Goal: Task Accomplishment & Management: Use online tool/utility

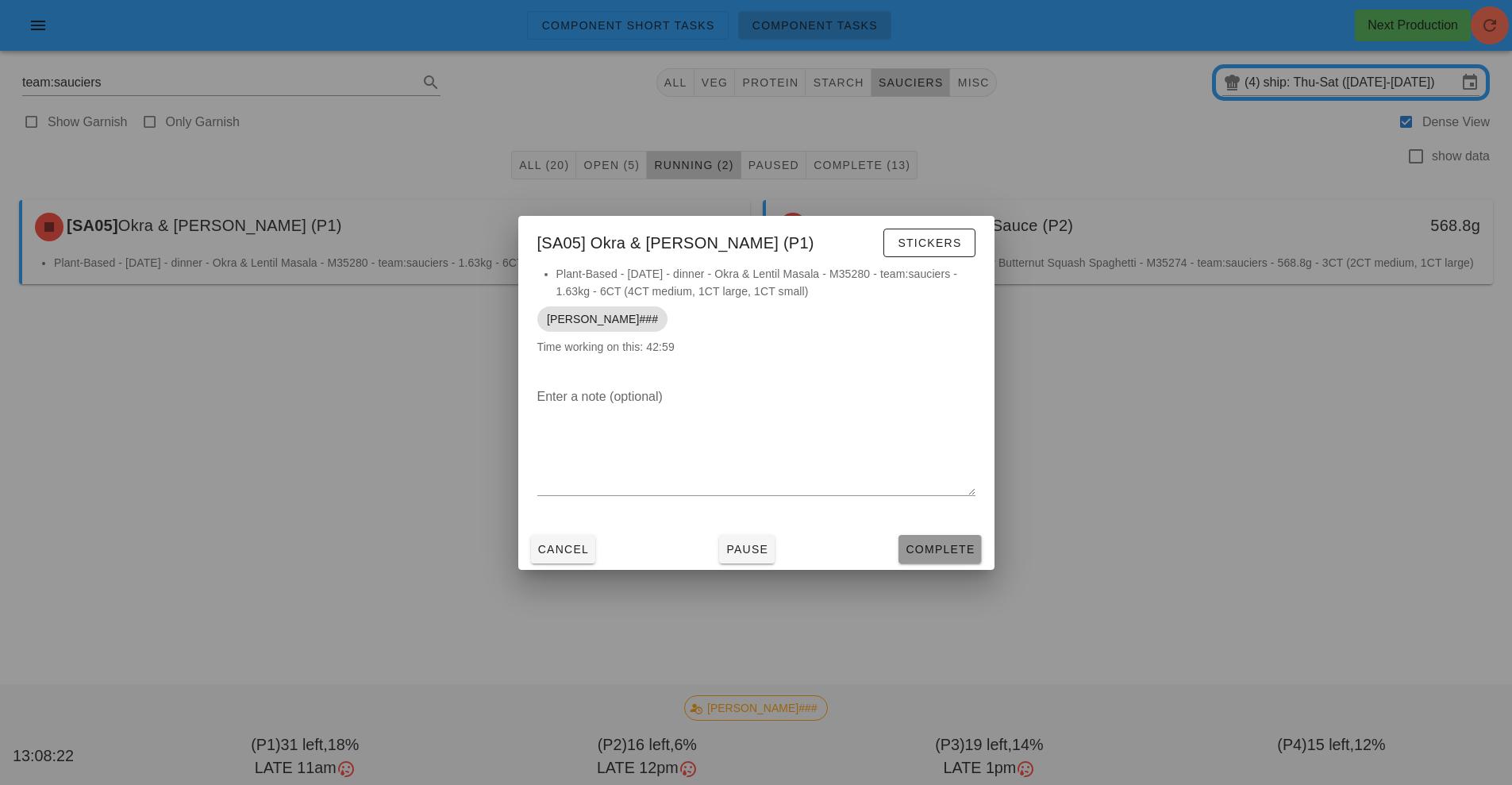
click at [942, 550] on span "Complete" at bounding box center [940, 549] width 70 height 13
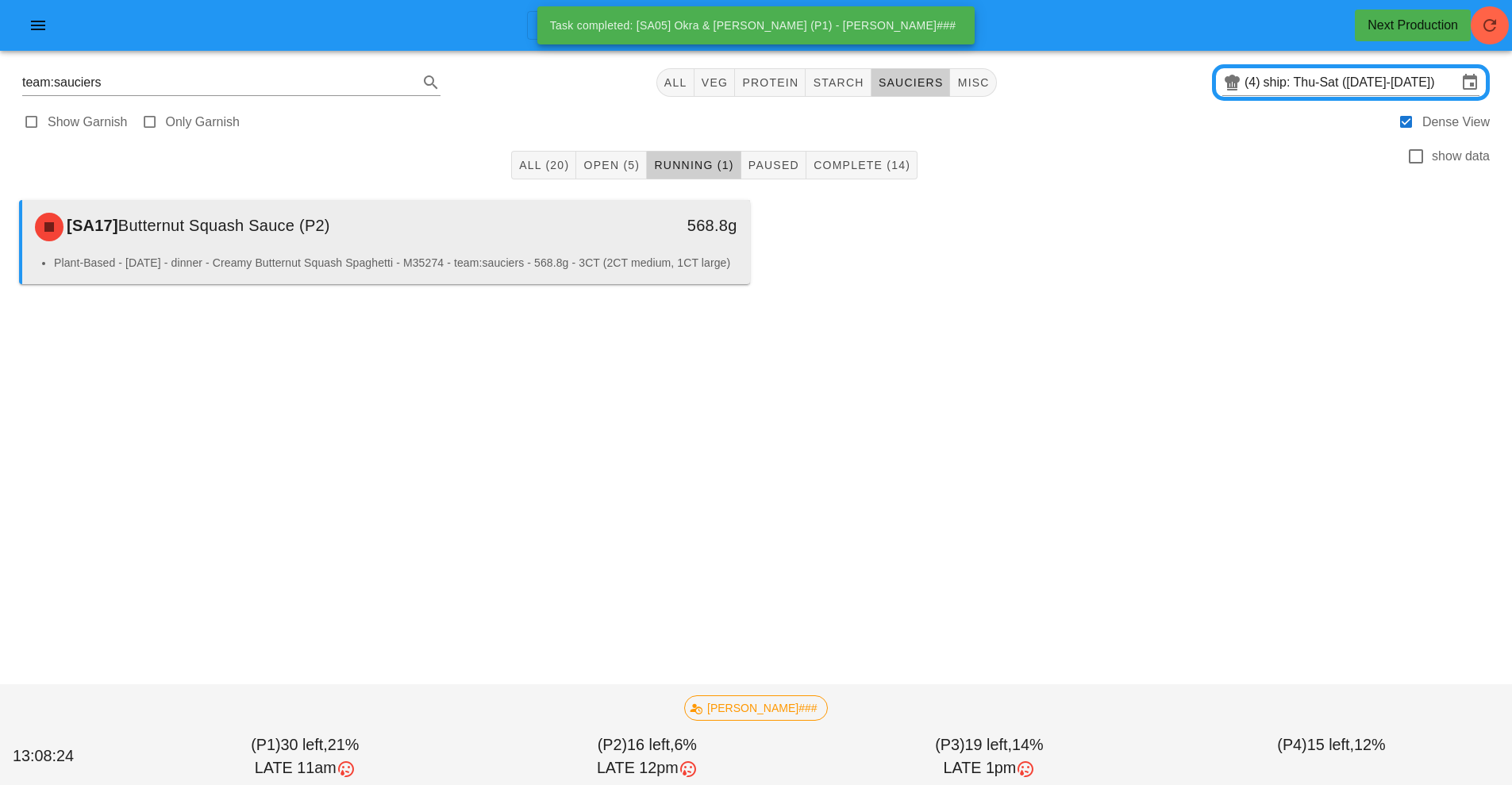
click at [559, 244] on div "[SA17] Butternut Squash Sauce (P2)" at bounding box center [295, 227] width 540 height 47
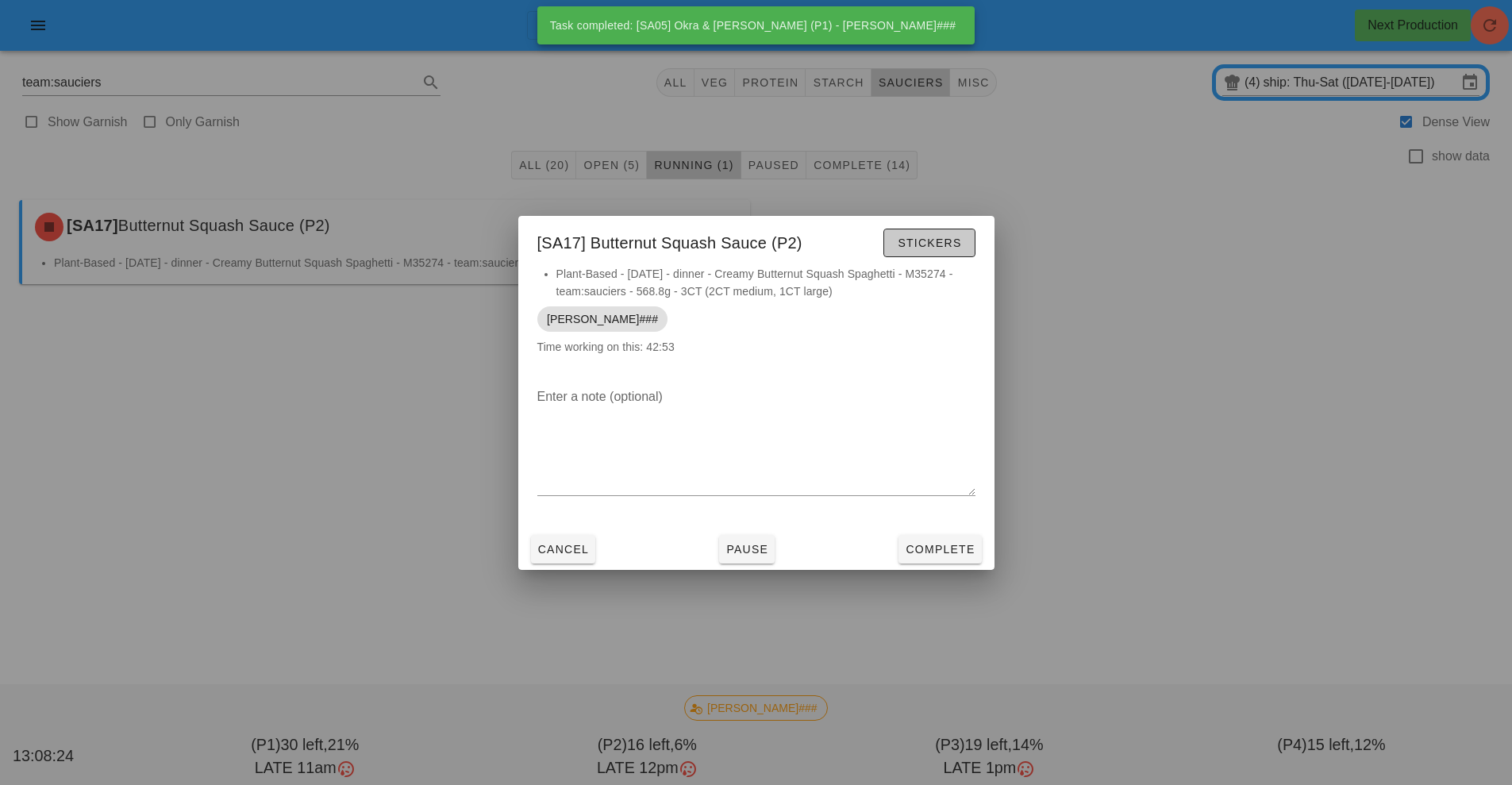
click at [941, 243] on span "Stickers" at bounding box center [929, 243] width 64 height 13
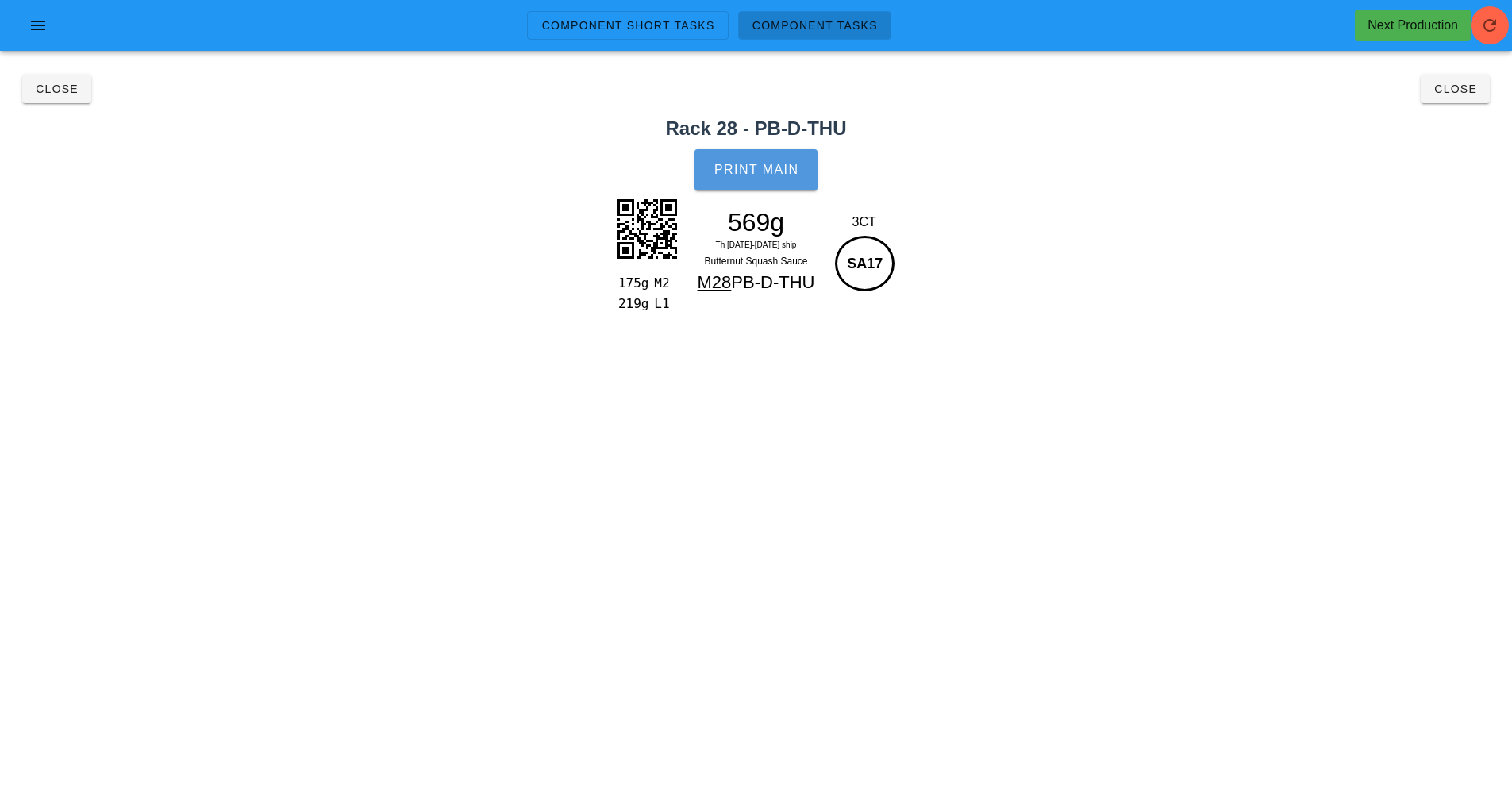
click at [771, 171] on span "Print Main" at bounding box center [757, 170] width 86 height 14
click at [48, 98] on button "Close" at bounding box center [56, 89] width 69 height 29
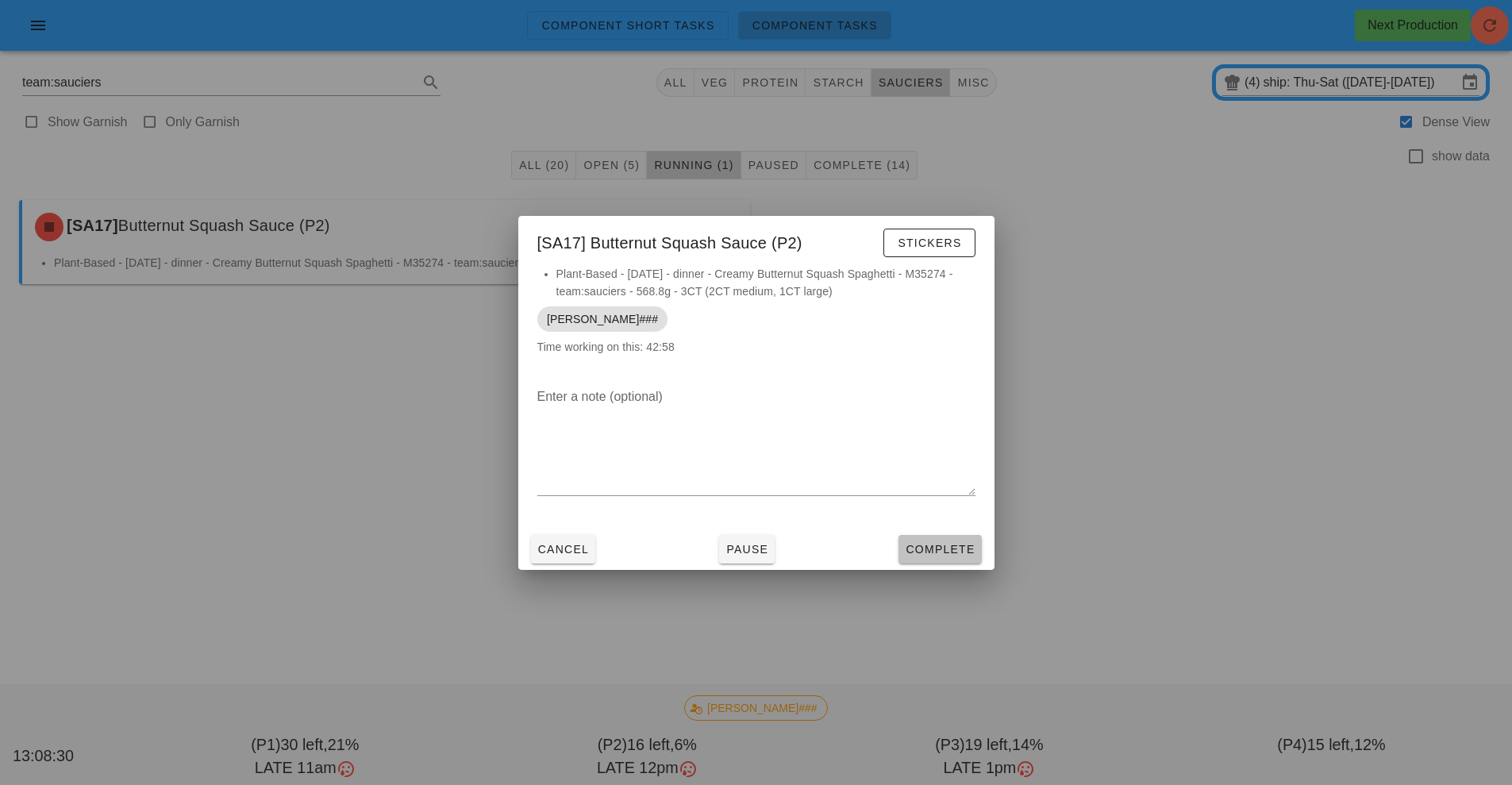
click at [943, 550] on span "Complete" at bounding box center [940, 549] width 70 height 13
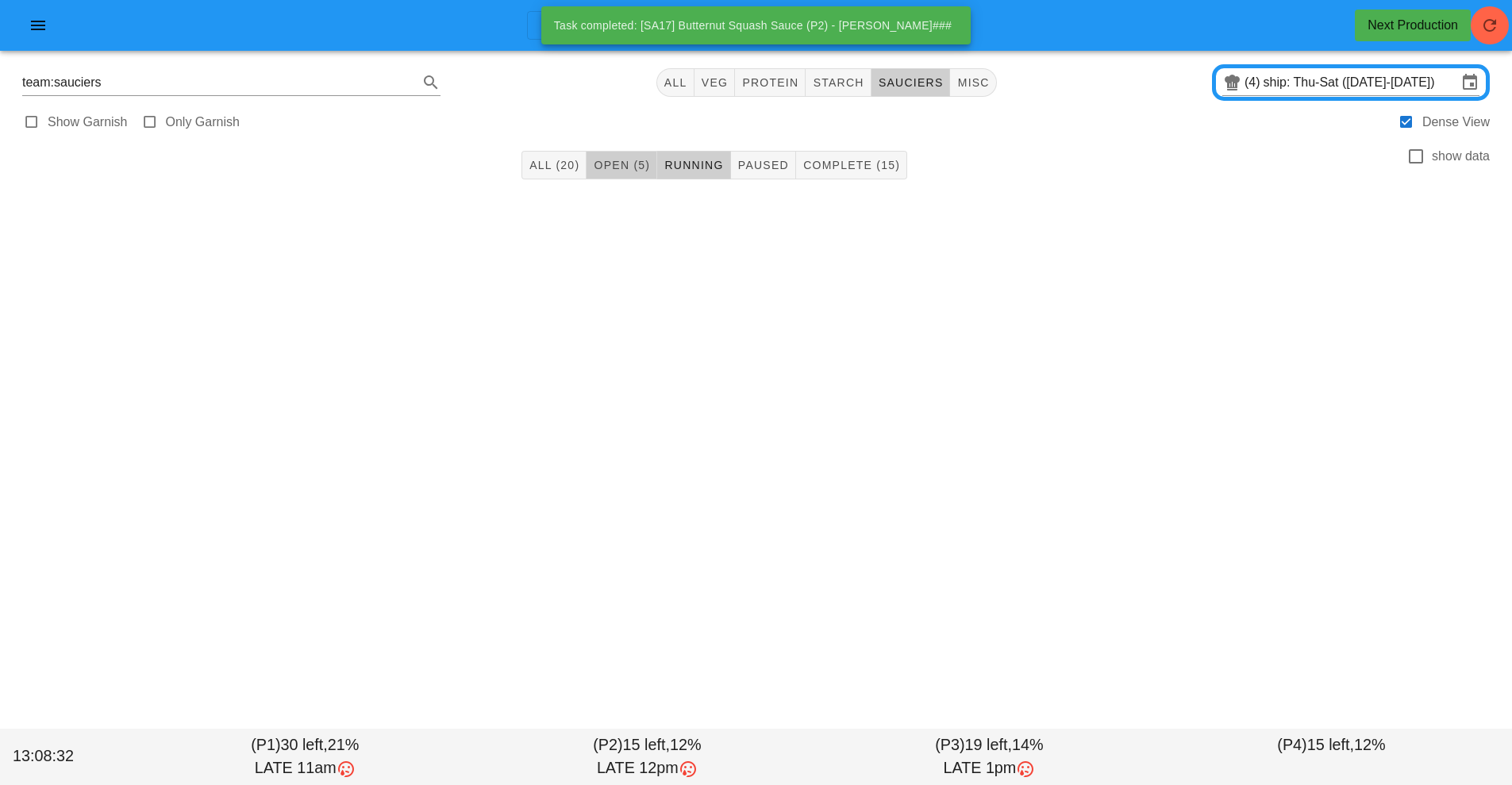
click at [633, 164] on span "Open (5)" at bounding box center [622, 165] width 57 height 13
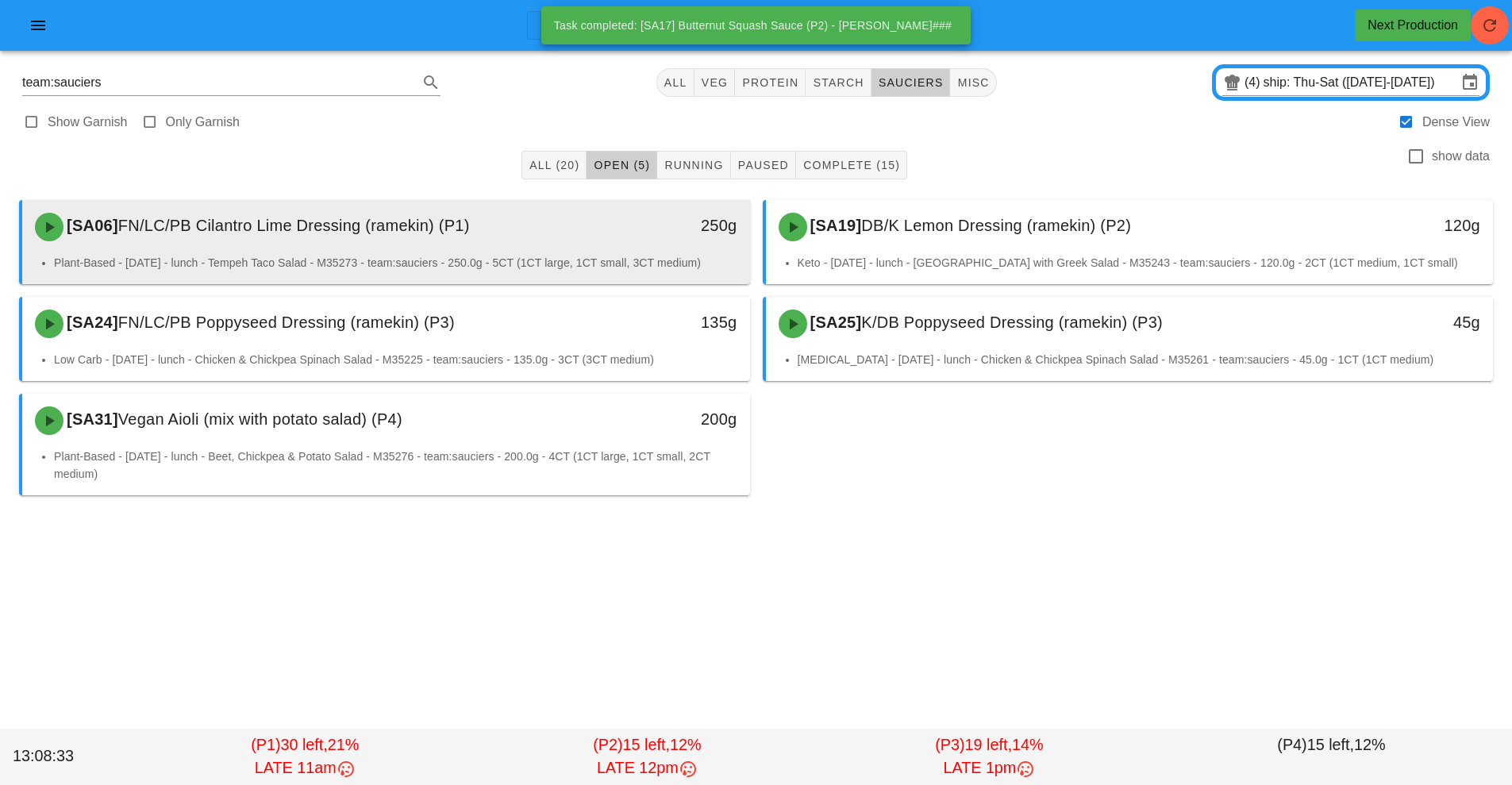
click at [417, 240] on div "[SA06] FN/LC/PB Cilantro Lime Dressing (ramekin) (P1)" at bounding box center [295, 227] width 540 height 47
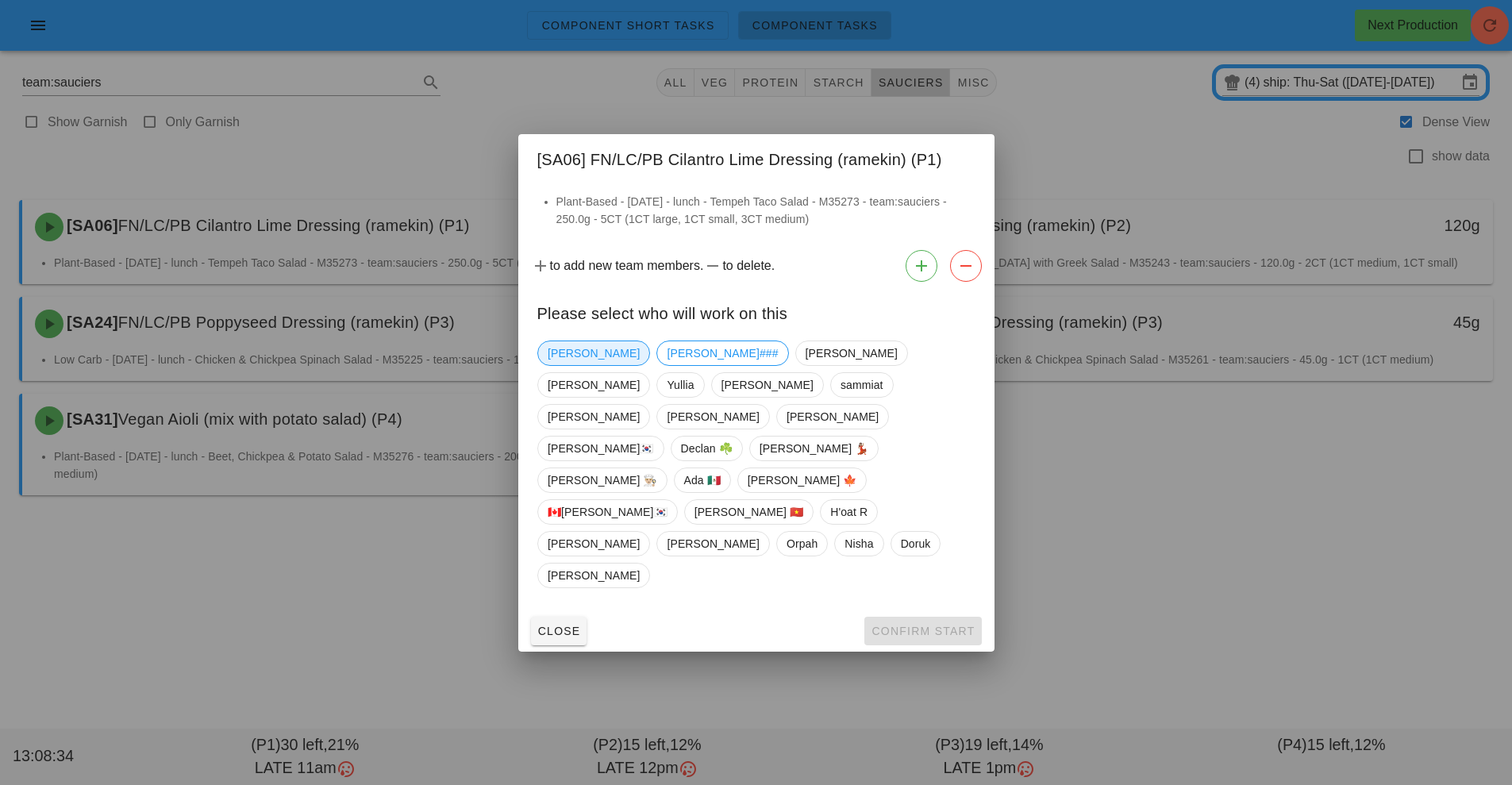
click at [563, 366] on span "[PERSON_NAME]" at bounding box center [593, 353] width 92 height 24
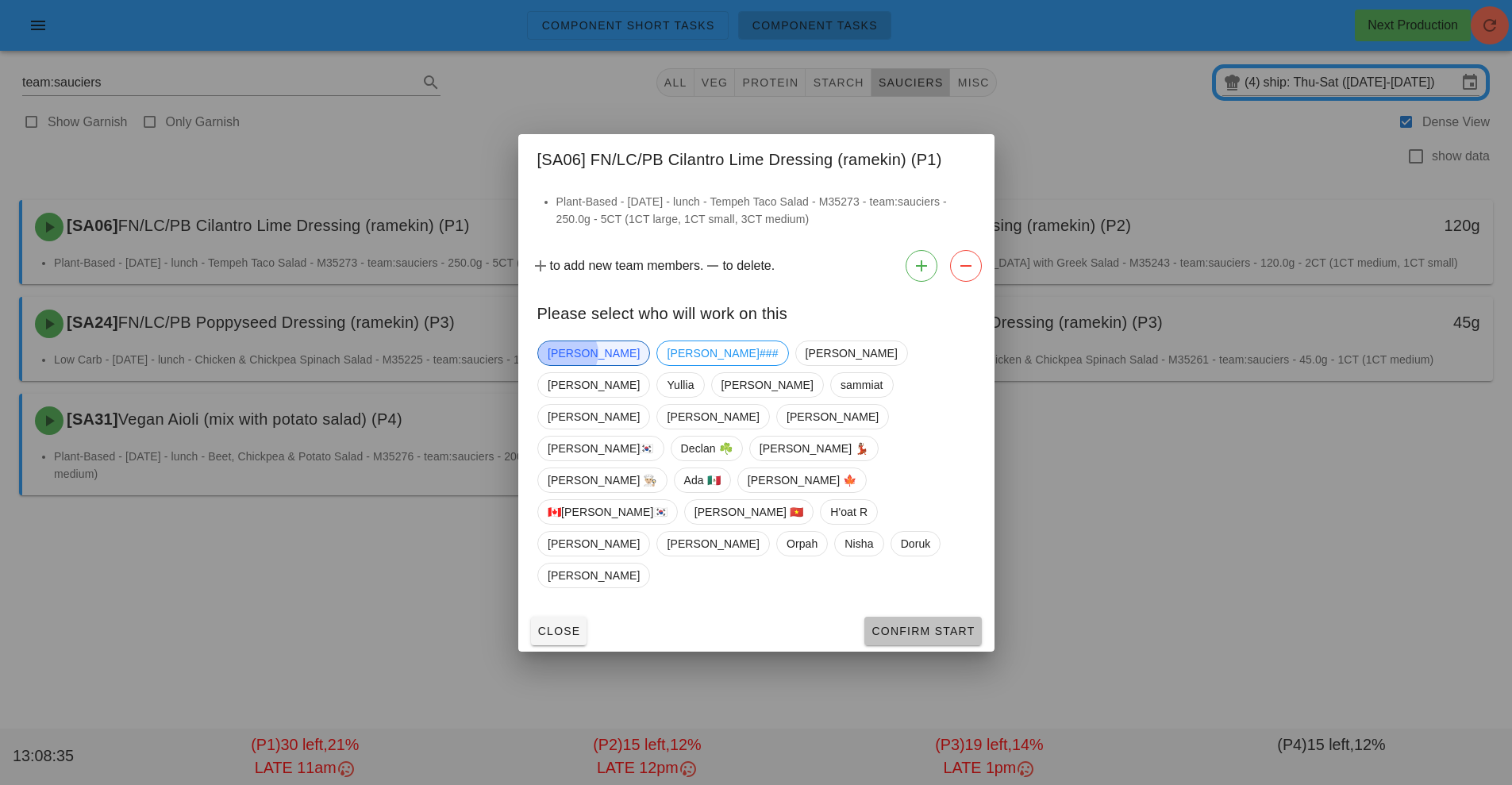
click at [923, 625] on span "Confirm Start" at bounding box center [923, 631] width 104 height 13
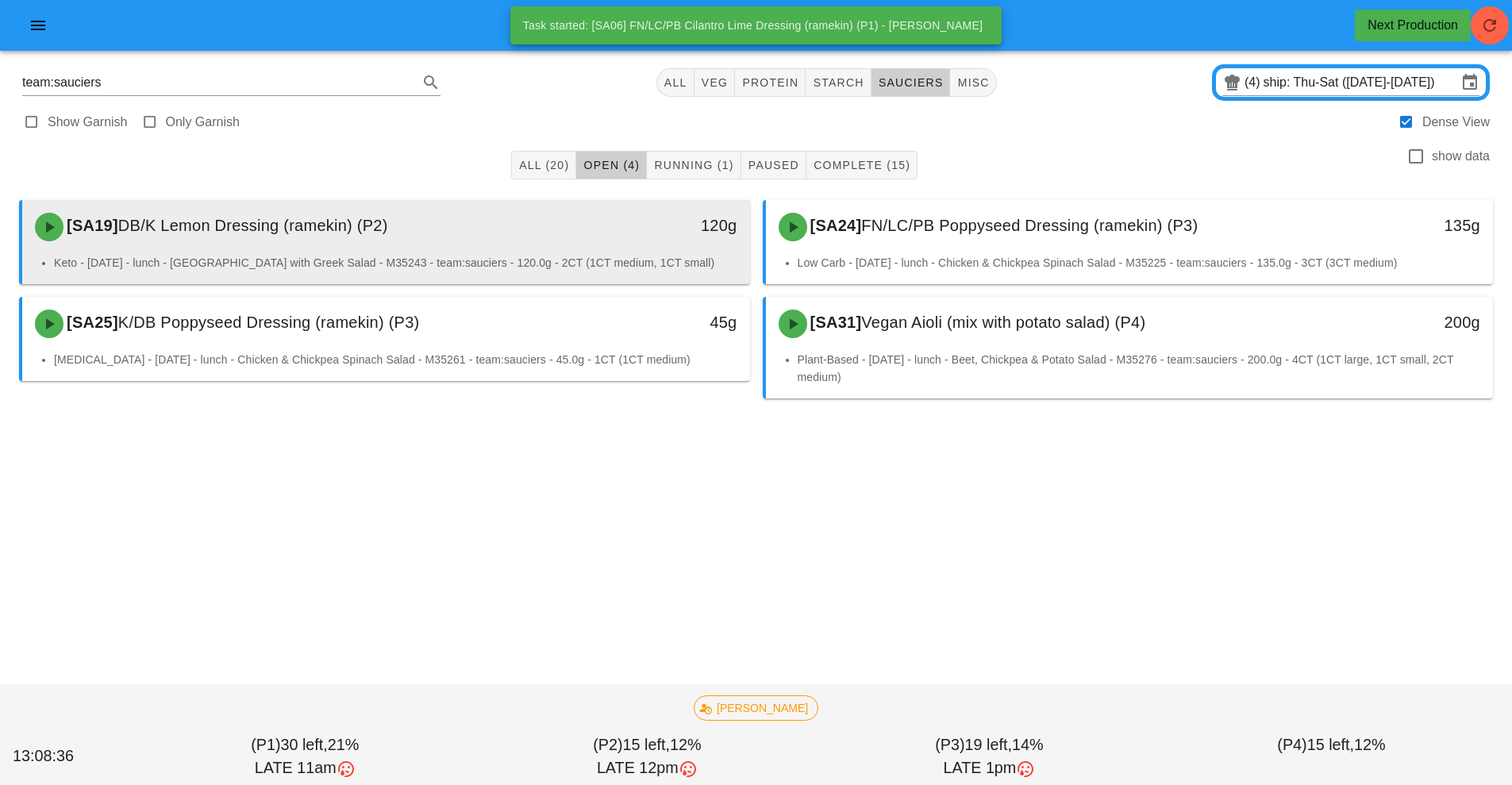
click at [488, 245] on div "[SA19] DB/K Lemon Dressing (ramekin) (P2)" at bounding box center [295, 227] width 540 height 47
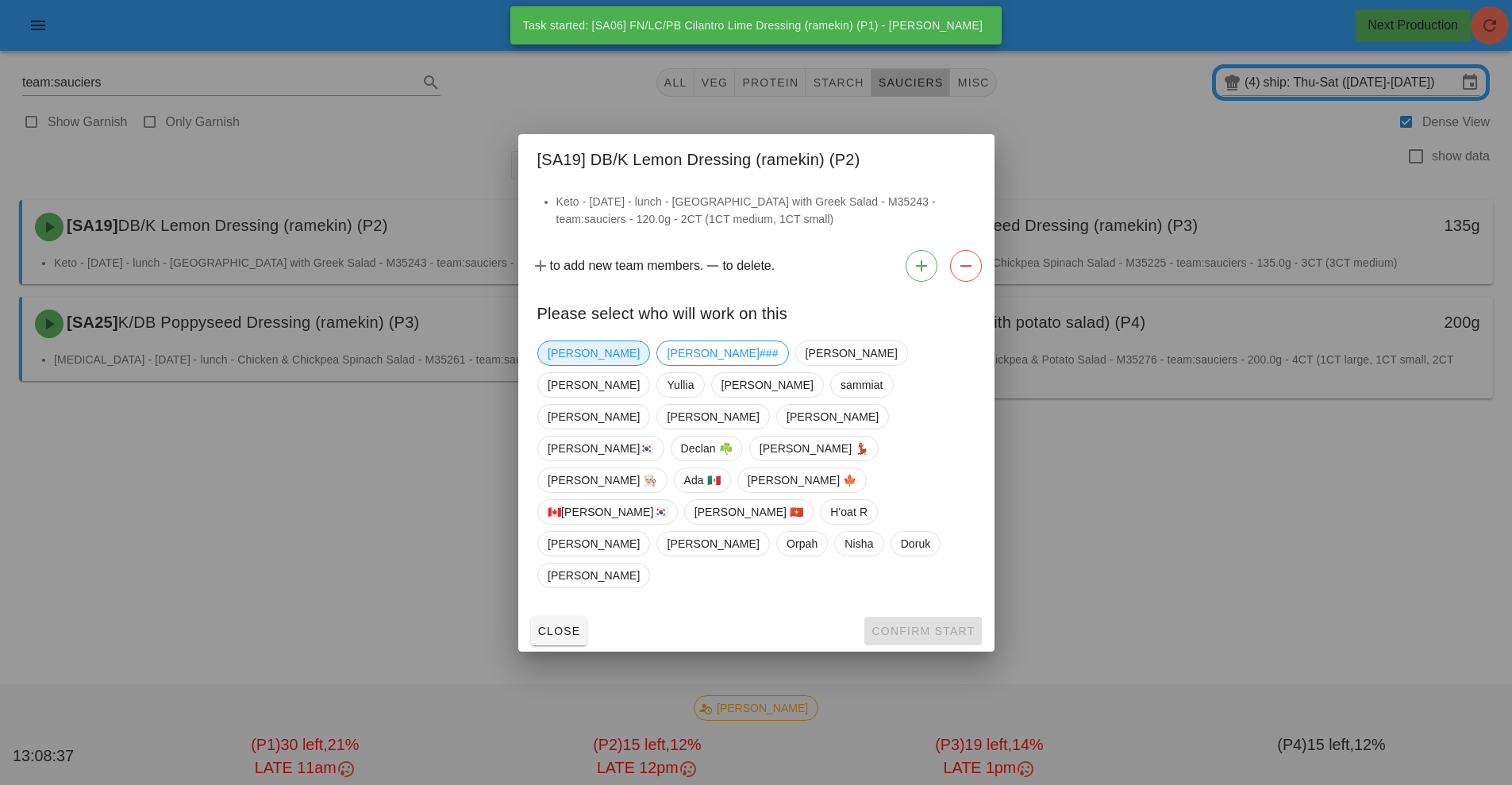
click at [572, 366] on span "[PERSON_NAME]" at bounding box center [593, 353] width 92 height 24
click at [936, 625] on span "Confirm Start" at bounding box center [923, 631] width 104 height 13
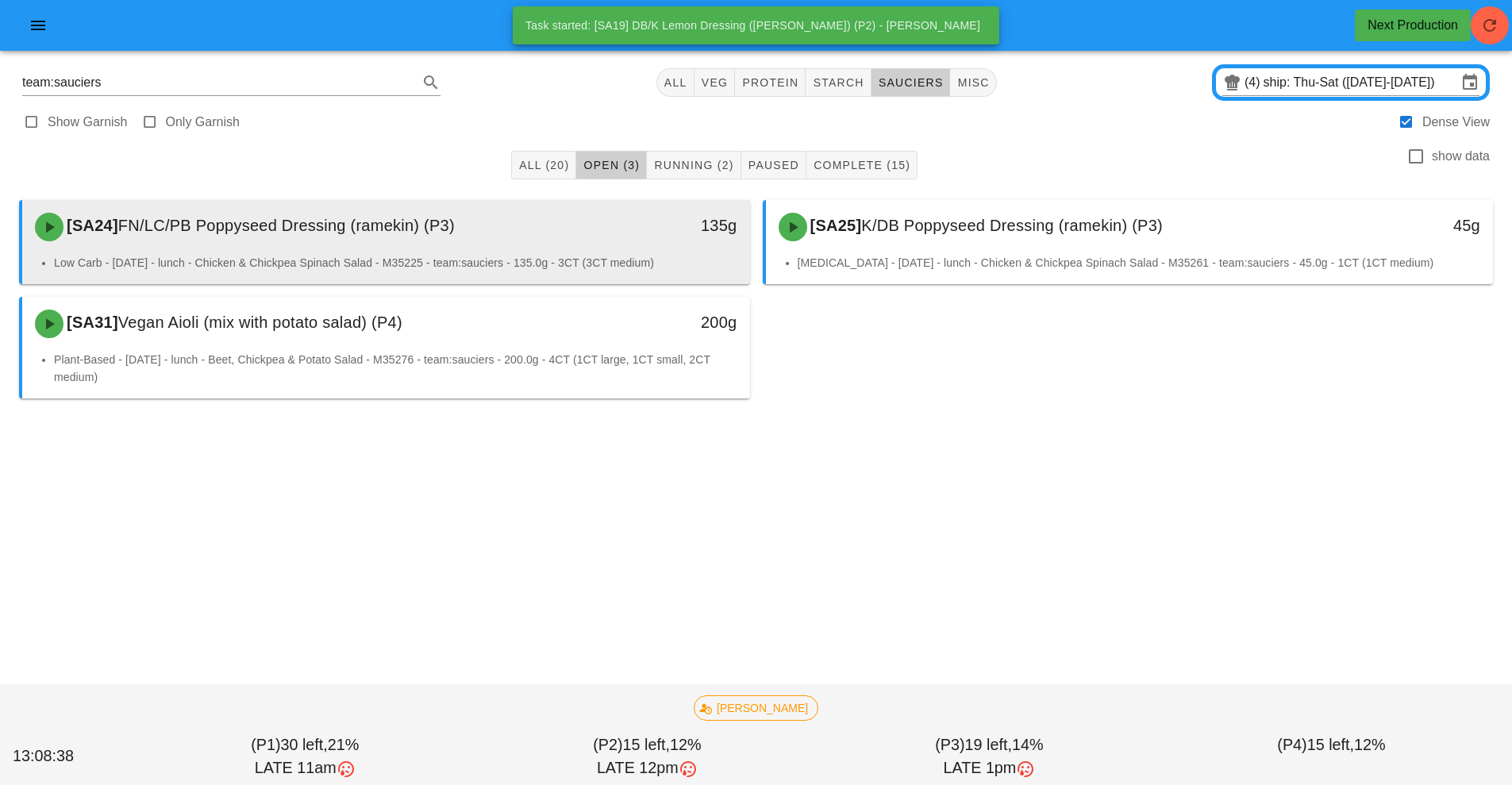
click at [441, 245] on div "[SA24] FN/LC/PB Poppyseed Dressing (ramekin) (P3)" at bounding box center [295, 227] width 540 height 47
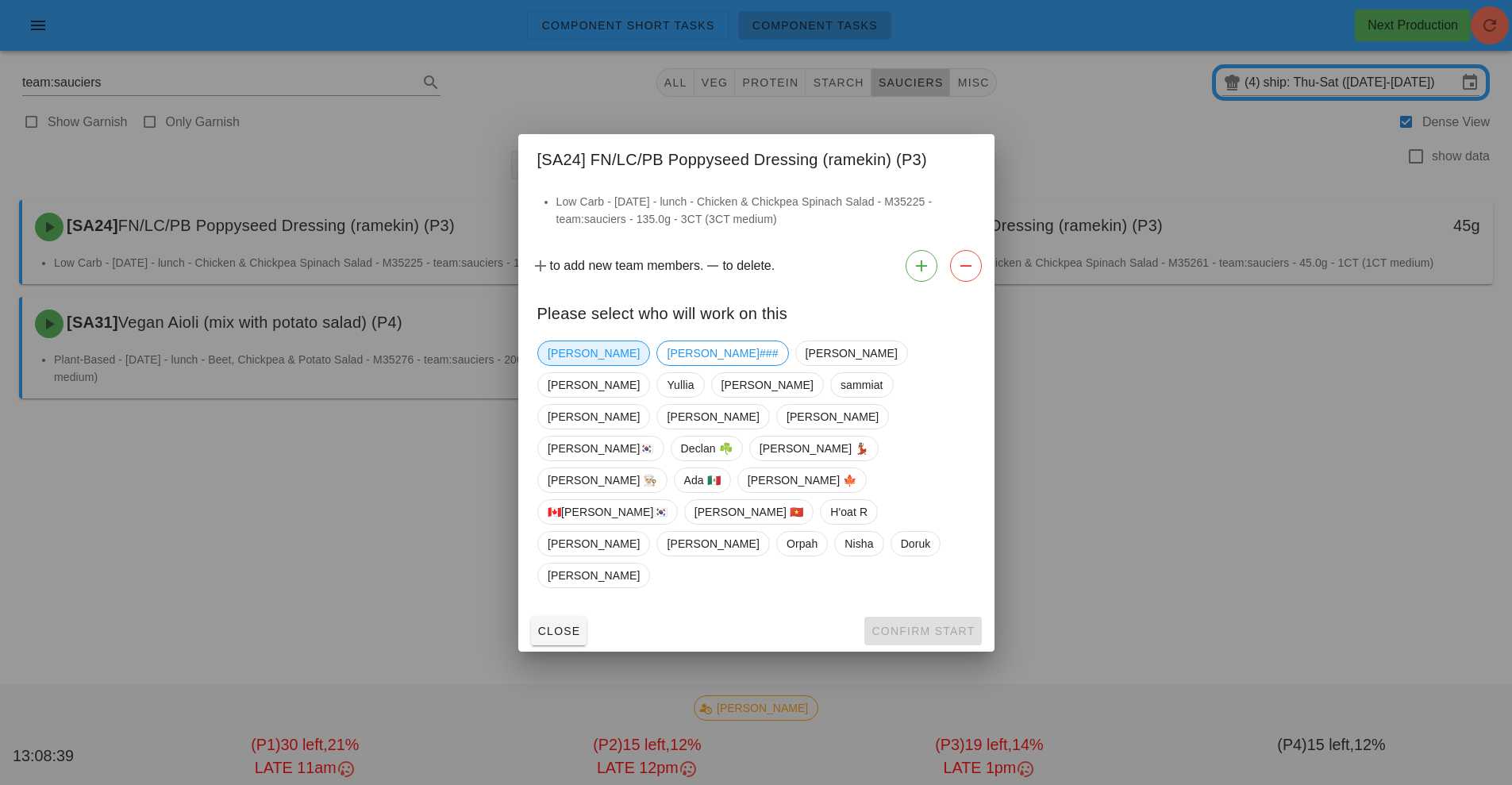
click at [580, 366] on span "[PERSON_NAME]" at bounding box center [593, 353] width 92 height 24
click at [913, 625] on span "Confirm Start" at bounding box center [923, 631] width 104 height 13
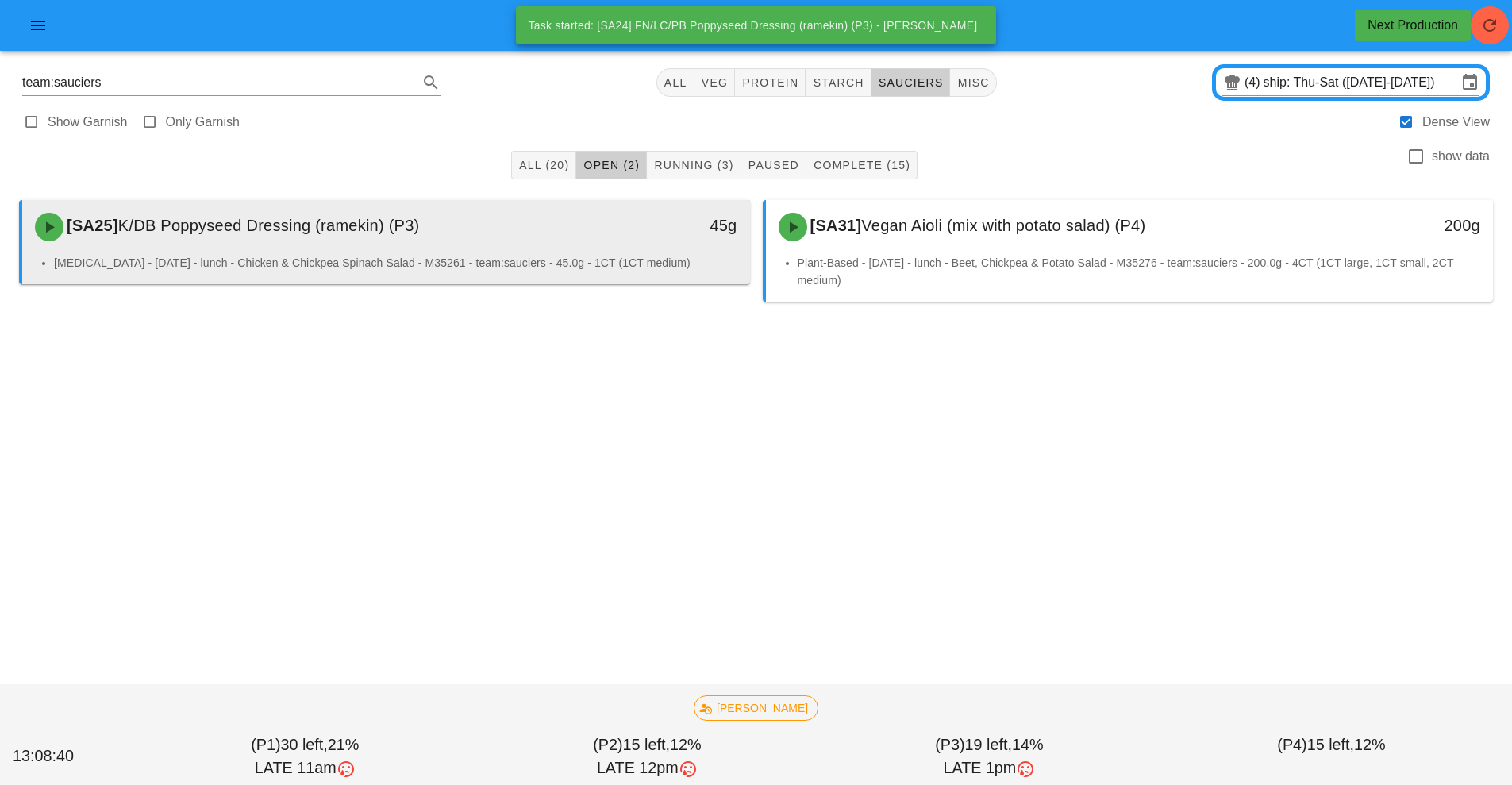
click at [514, 236] on div "[SA25] K/DB Poppyseed Dressing (ramekin) (P3)" at bounding box center [295, 227] width 540 height 47
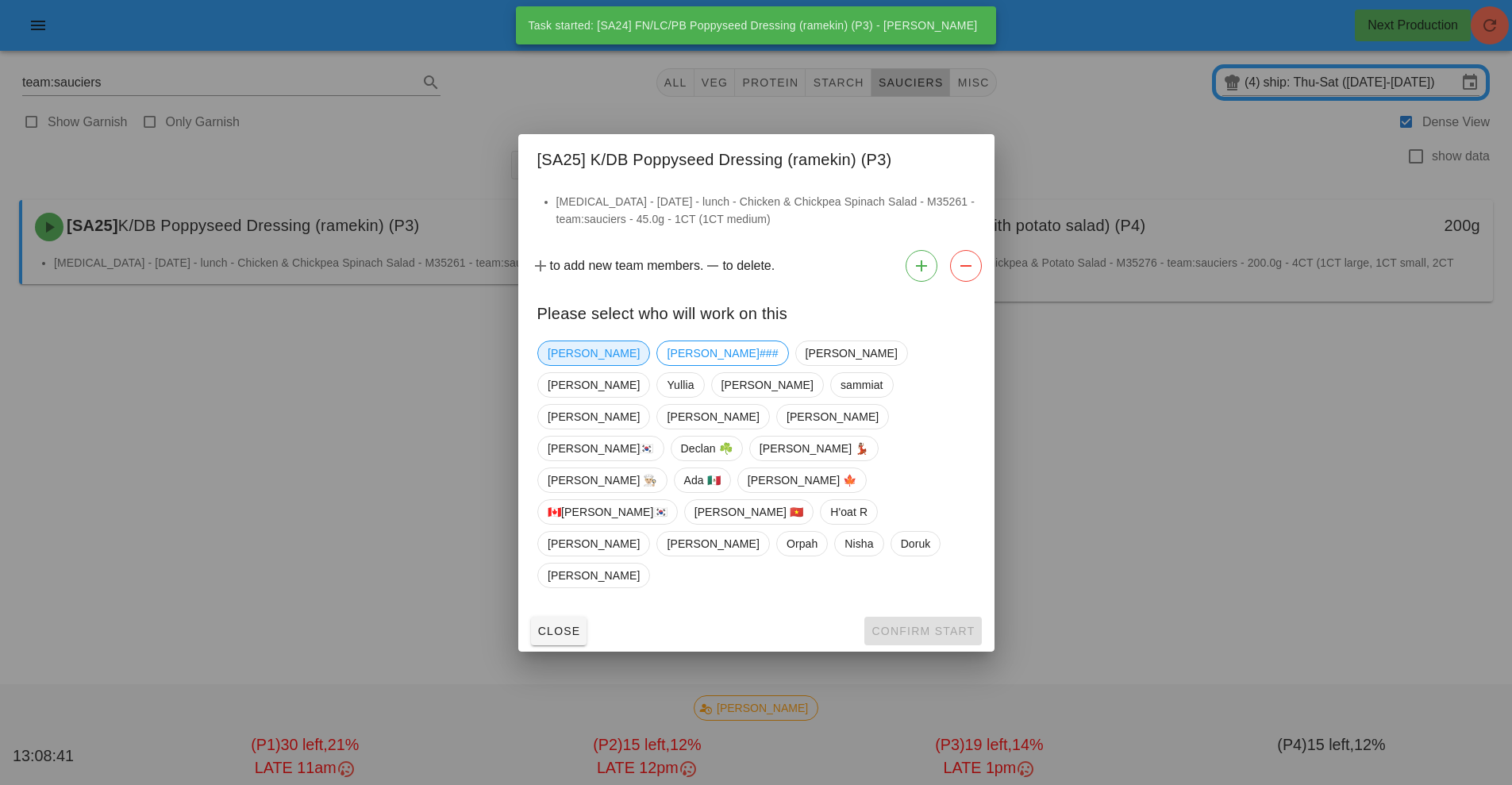
click at [567, 366] on span "[PERSON_NAME]" at bounding box center [593, 353] width 92 height 24
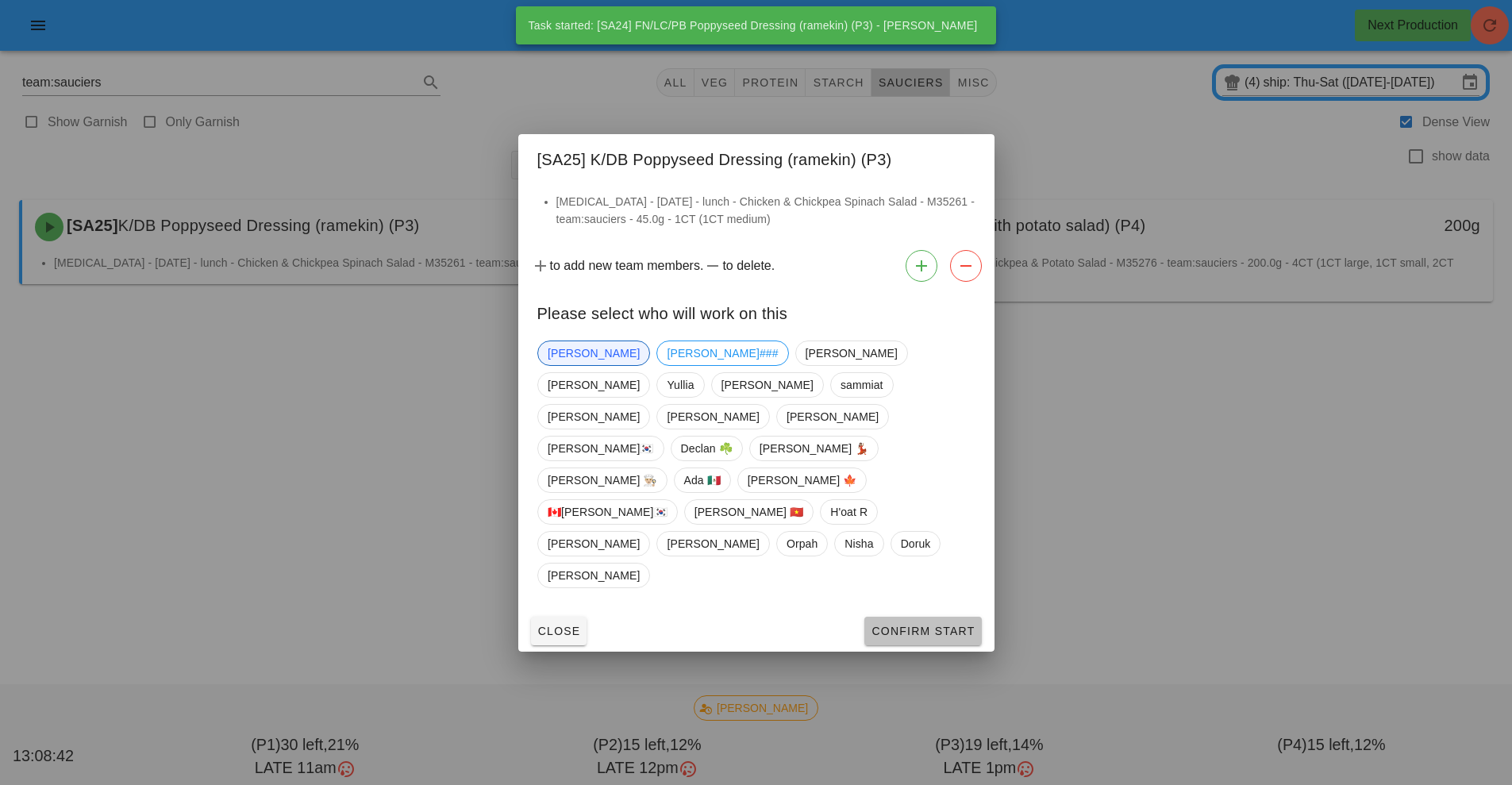
click at [932, 625] on span "Confirm Start" at bounding box center [923, 631] width 104 height 13
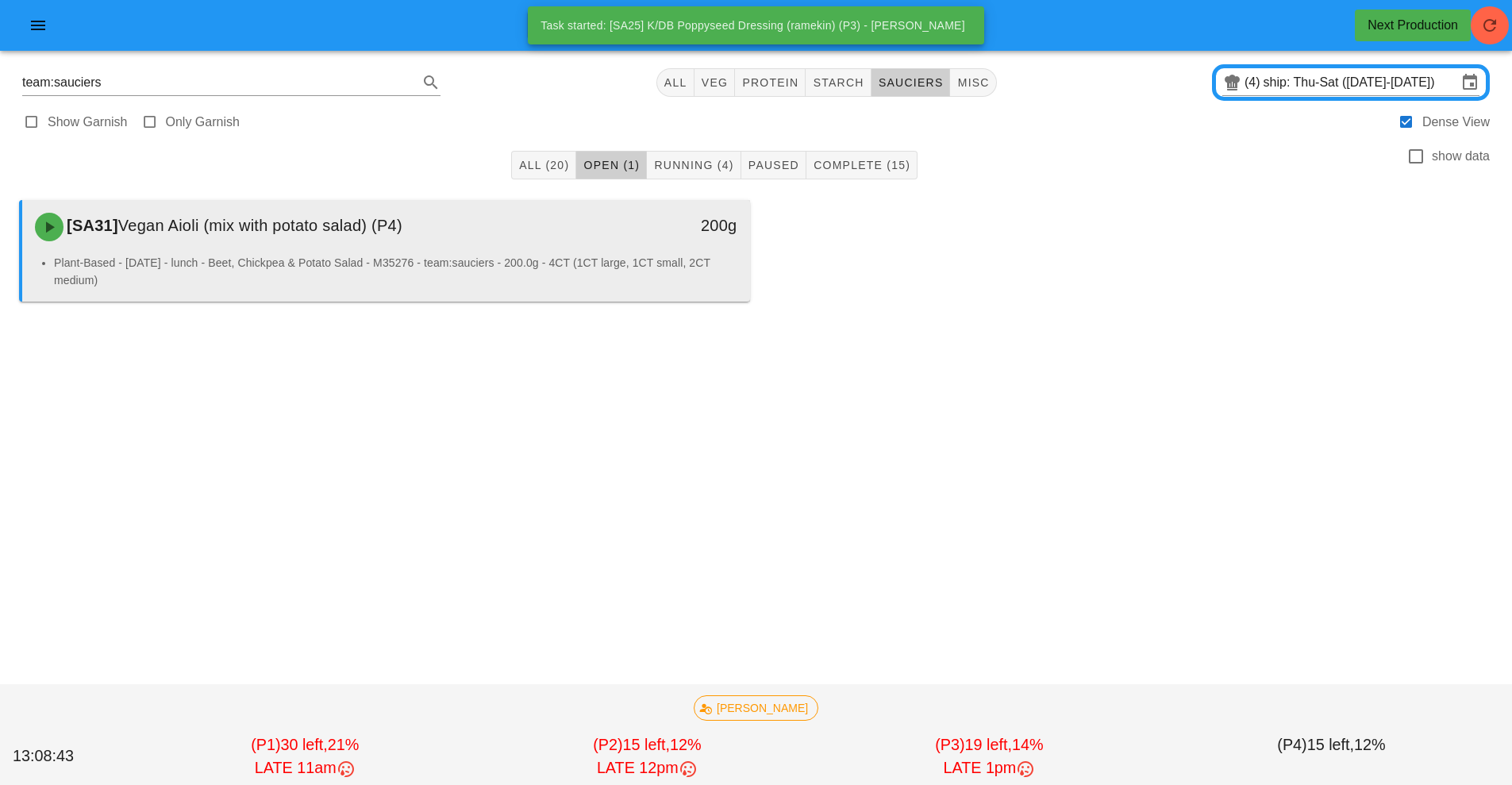
click at [460, 237] on div "[SA31] Vegan Aioli (mix with potato salad) (P4)" at bounding box center [295, 227] width 540 height 47
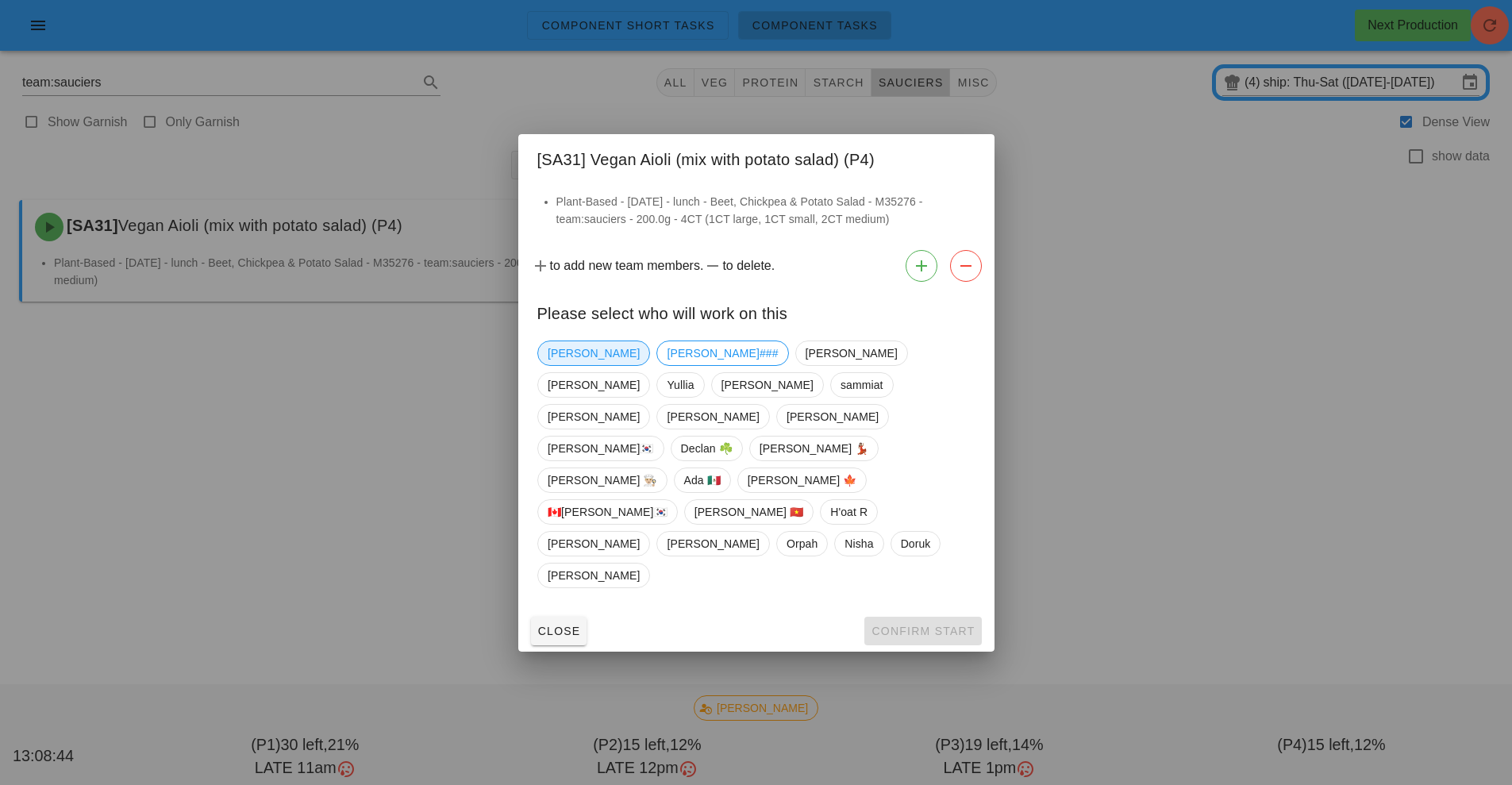
click at [566, 366] on span "[PERSON_NAME]" at bounding box center [593, 353] width 92 height 24
click at [918, 625] on span "Confirm Start" at bounding box center [923, 631] width 104 height 13
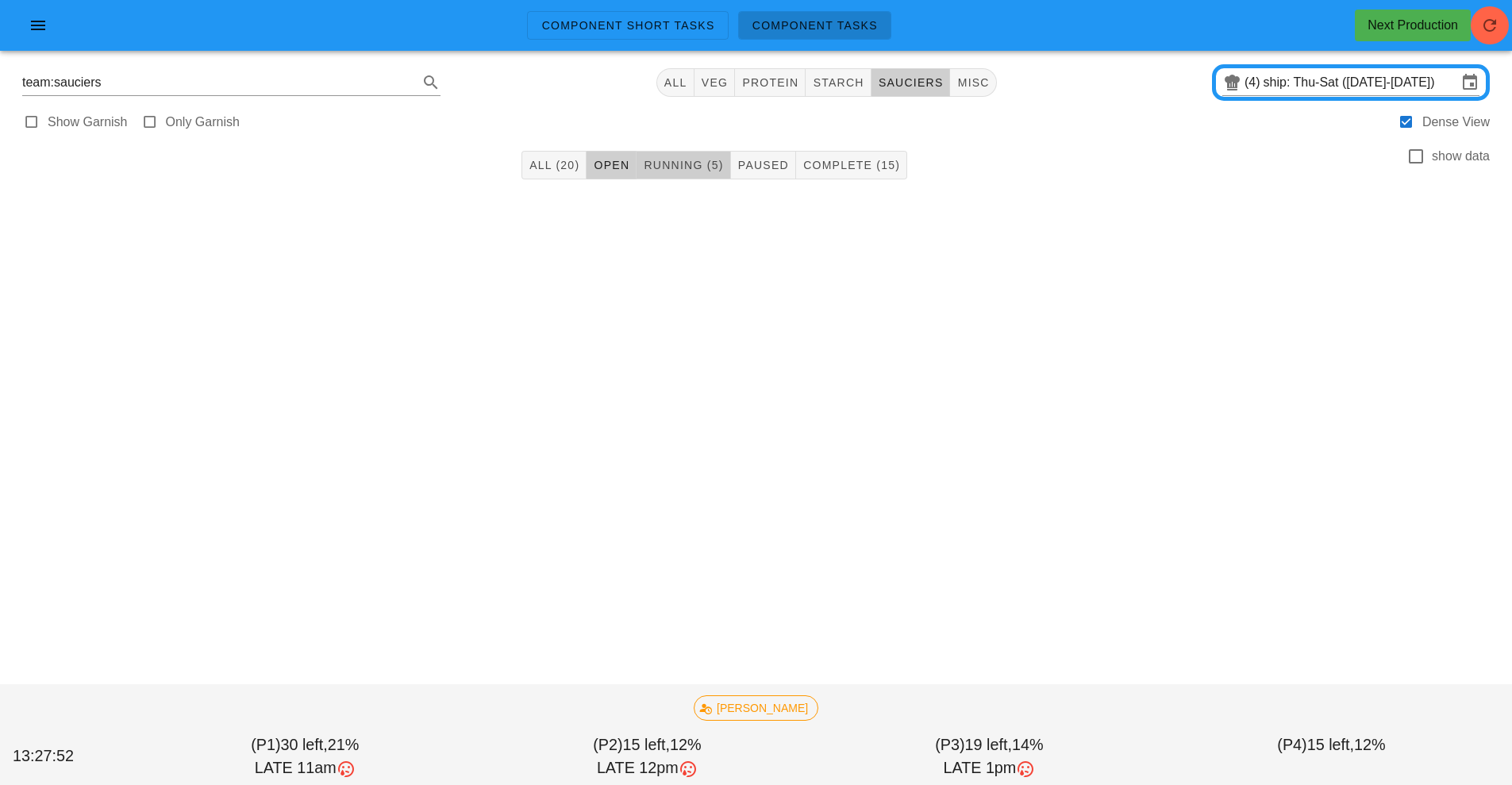
click at [675, 163] on span "Running (5)" at bounding box center [683, 165] width 80 height 13
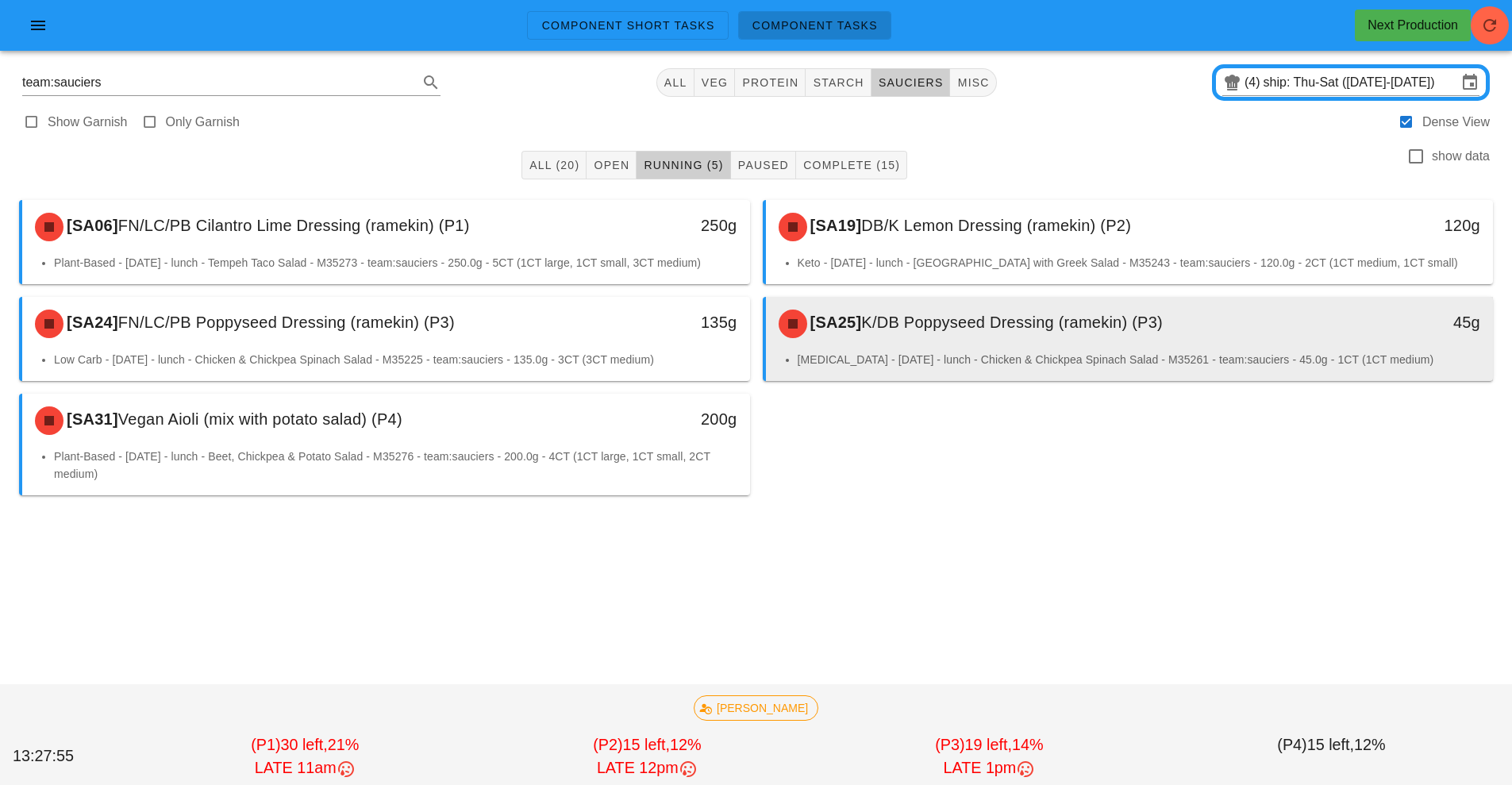
click at [1051, 335] on div "[SA25] K/DB Poppyseed Dressing (ramekin) (P3)" at bounding box center [1039, 323] width 540 height 47
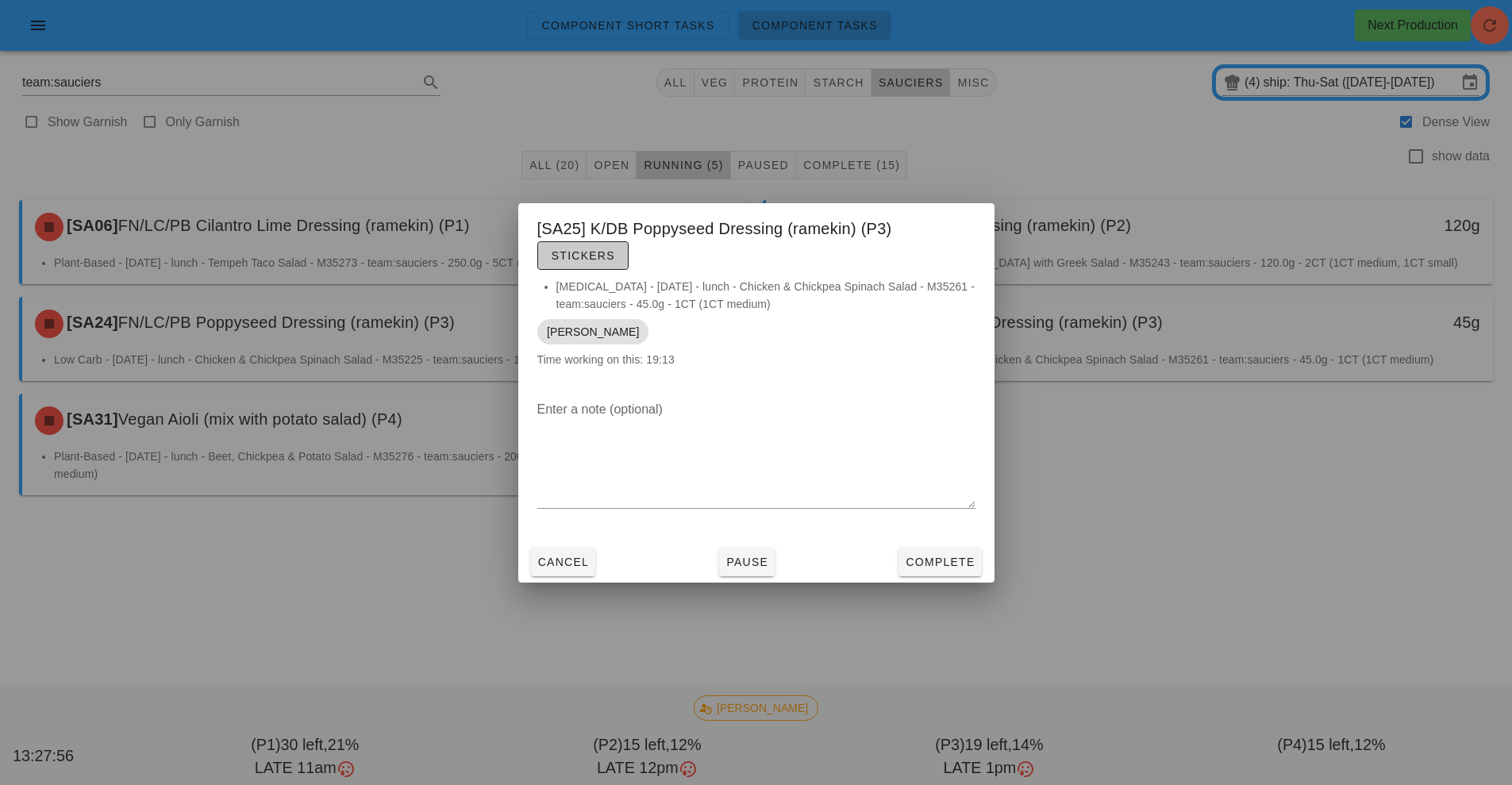
click at [597, 254] on span "Stickers" at bounding box center [583, 255] width 64 height 13
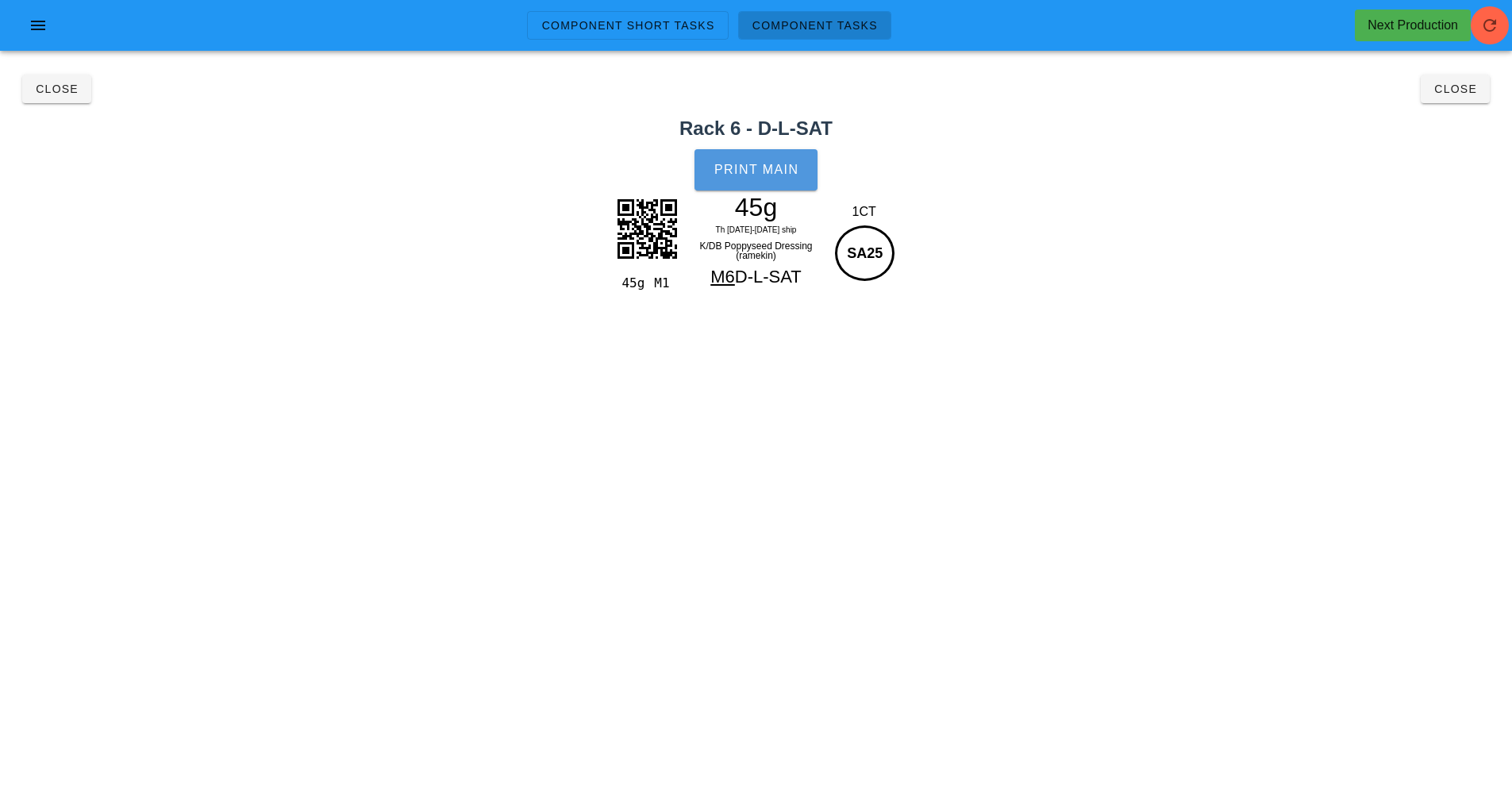
click at [789, 169] on span "Print Main" at bounding box center [757, 170] width 86 height 14
click at [1428, 98] on button "Close" at bounding box center [1455, 89] width 69 height 29
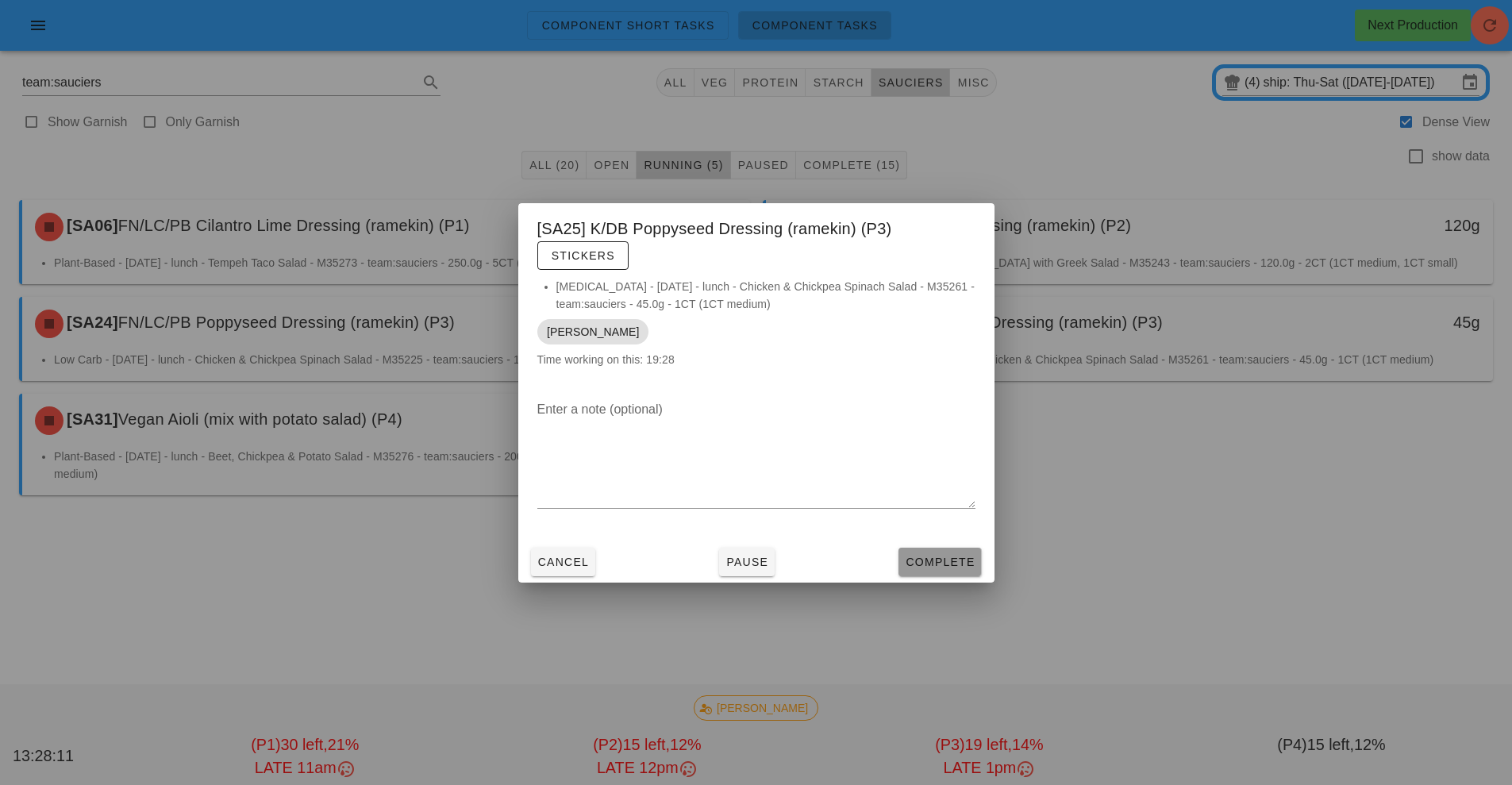
click at [962, 556] on span "Complete" at bounding box center [940, 562] width 70 height 13
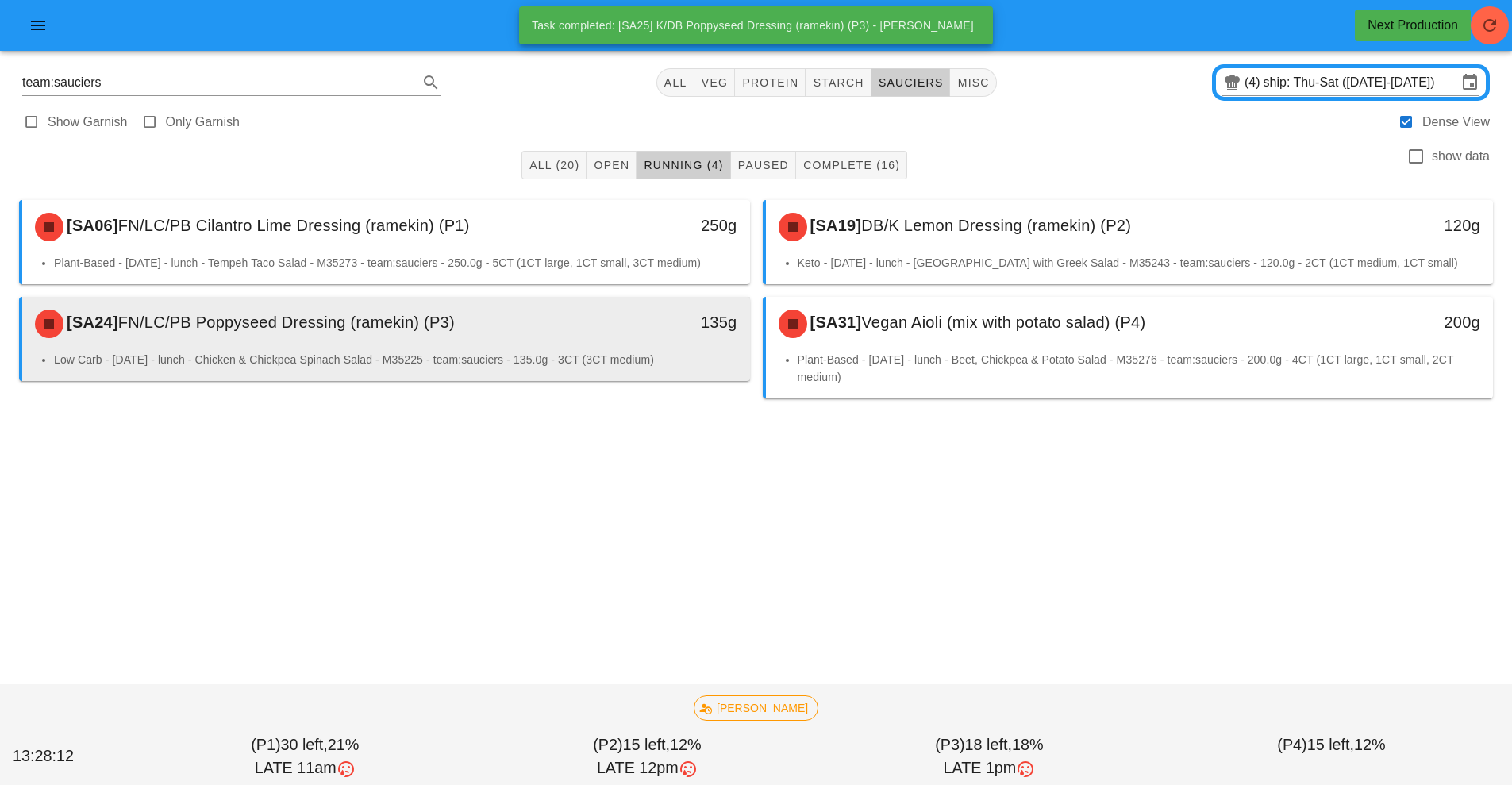
click at [408, 332] on div "[SA24] FN/LC/PB Poppyseed Dressing (ramekin) (P3)" at bounding box center [295, 323] width 540 height 47
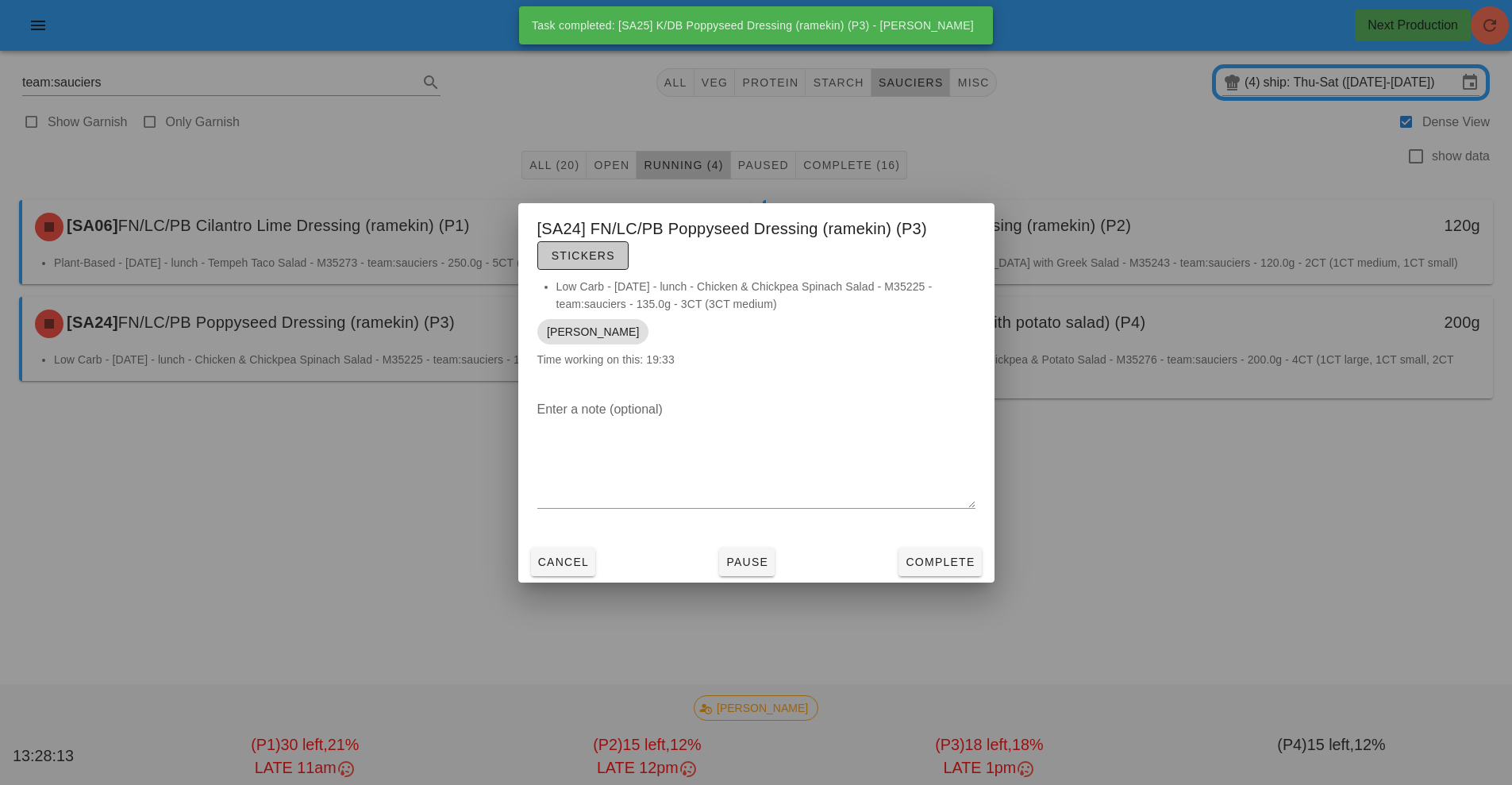
click at [587, 249] on span "Stickers" at bounding box center [583, 255] width 64 height 13
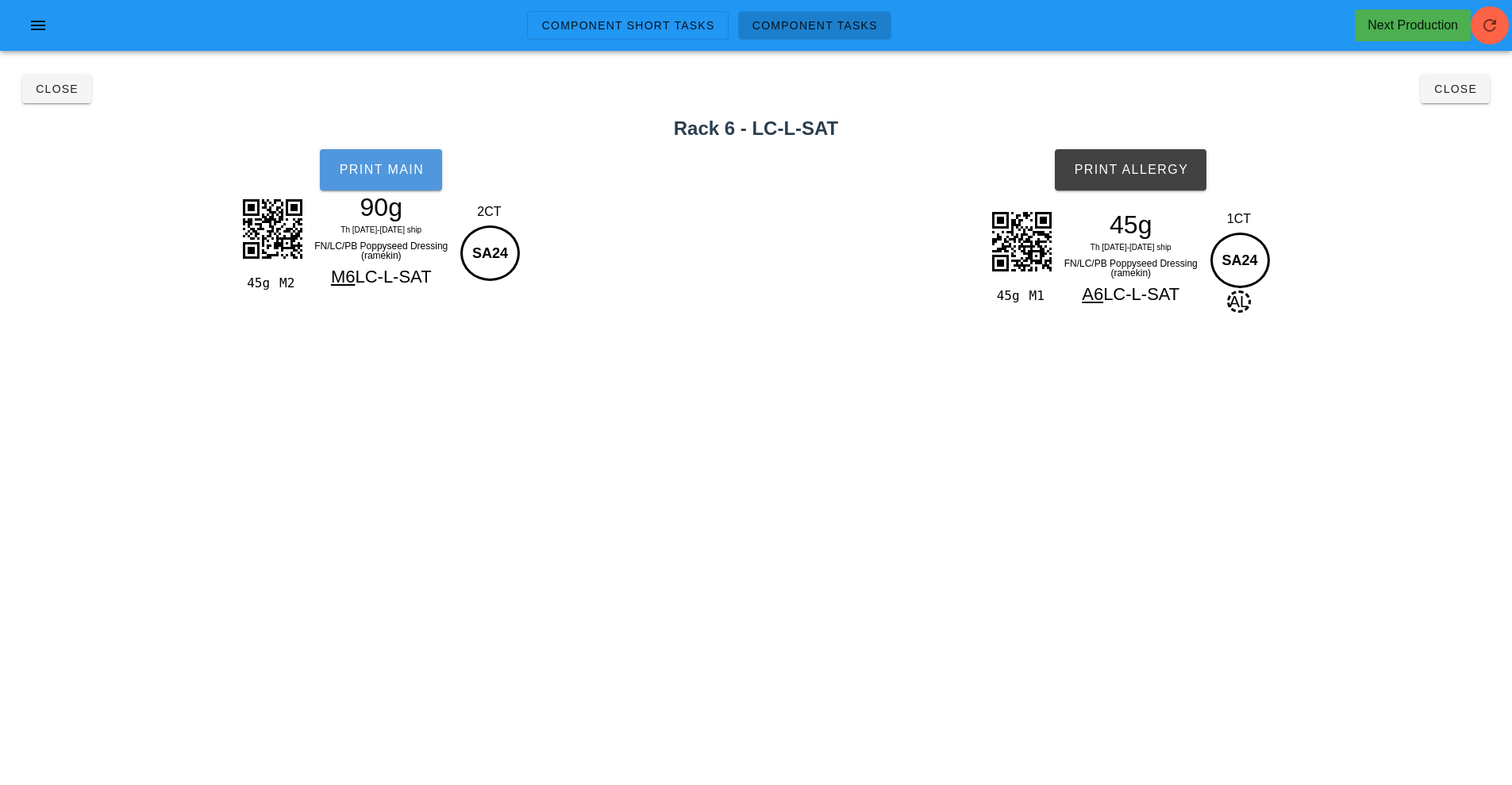
click at [386, 170] on span "Print Main" at bounding box center [381, 170] width 86 height 14
click at [1128, 170] on span "Print Allergy" at bounding box center [1130, 170] width 115 height 14
click at [1480, 98] on button "Close" at bounding box center [1455, 89] width 69 height 29
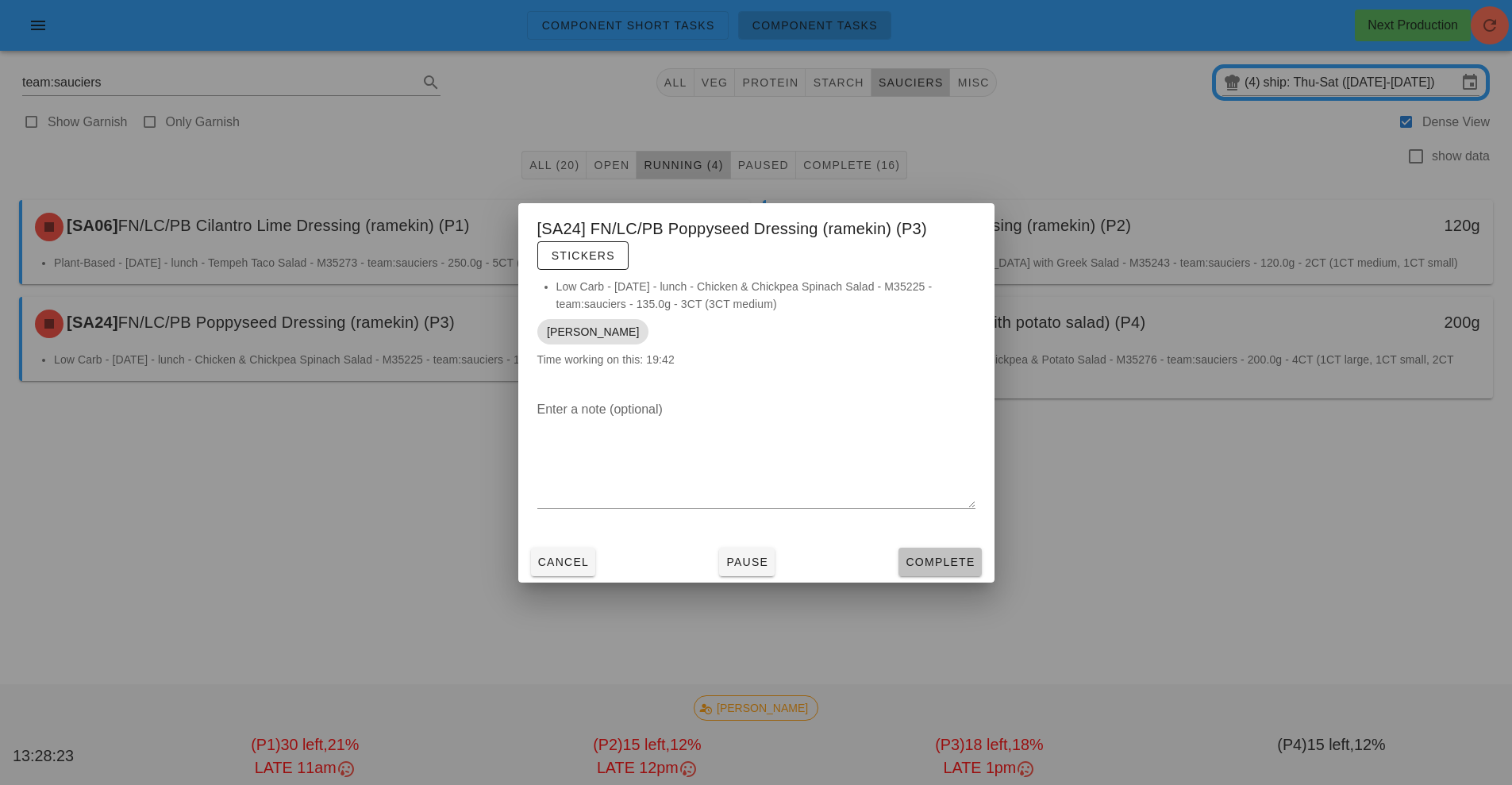
click at [931, 563] on span "Complete" at bounding box center [940, 562] width 70 height 13
